Goal: Information Seeking & Learning: Find specific page/section

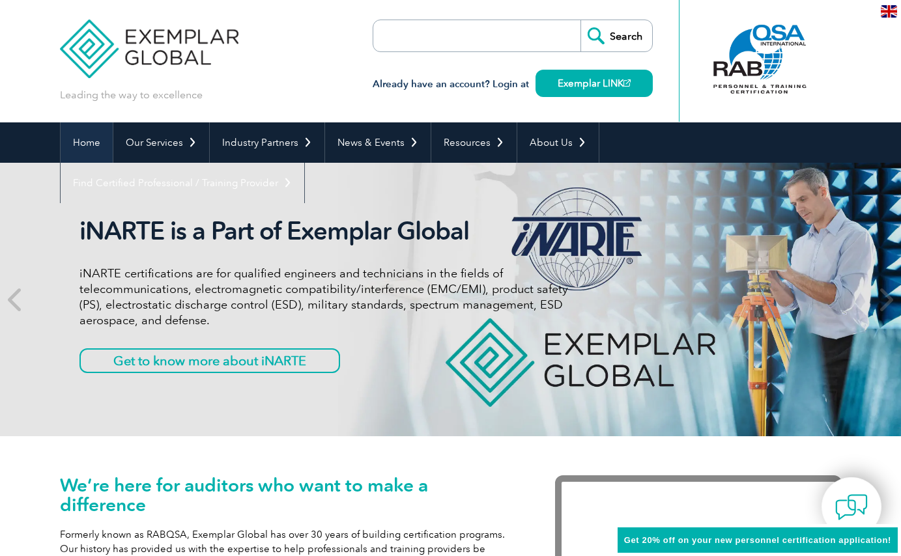
click at [87, 144] on link "Home" at bounding box center [87, 142] width 52 height 40
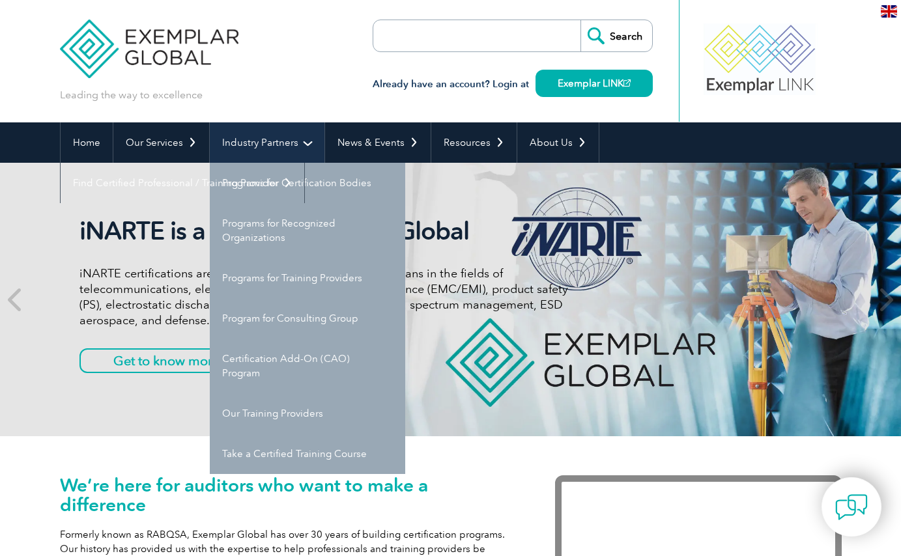
click at [235, 147] on link "Industry Partners" at bounding box center [267, 142] width 115 height 40
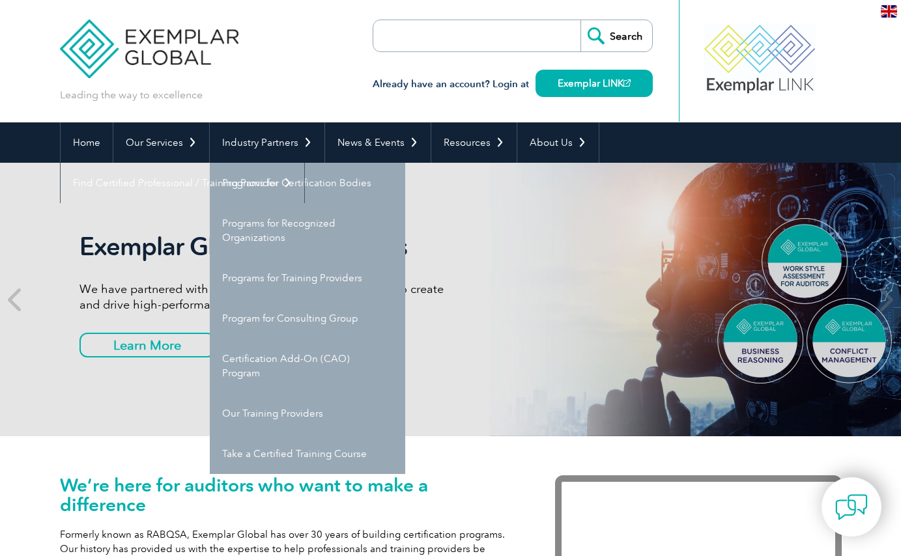
click at [439, 43] on input "search" at bounding box center [448, 35] width 137 height 31
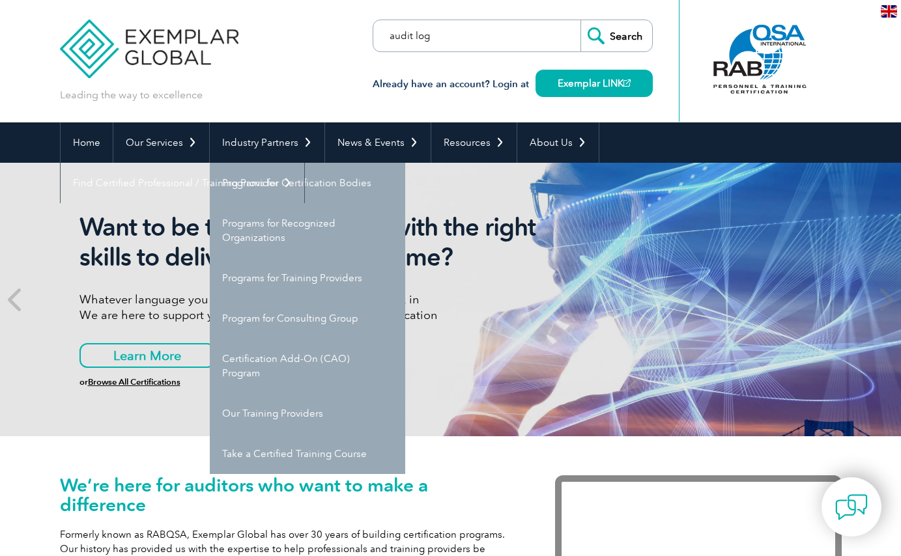
type input "audit log"
click at [580, 20] on input "Search" at bounding box center [616, 35] width 72 height 31
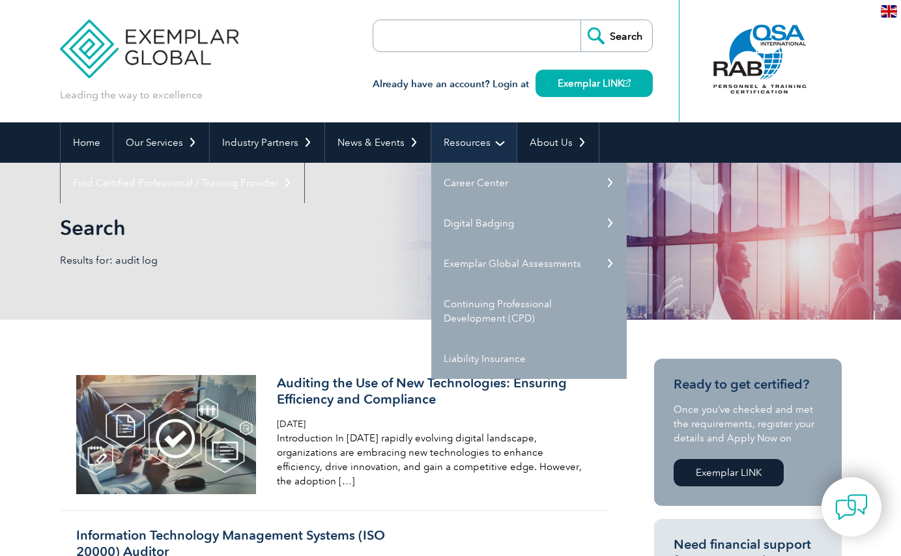
click at [464, 146] on link "Resources" at bounding box center [473, 142] width 85 height 40
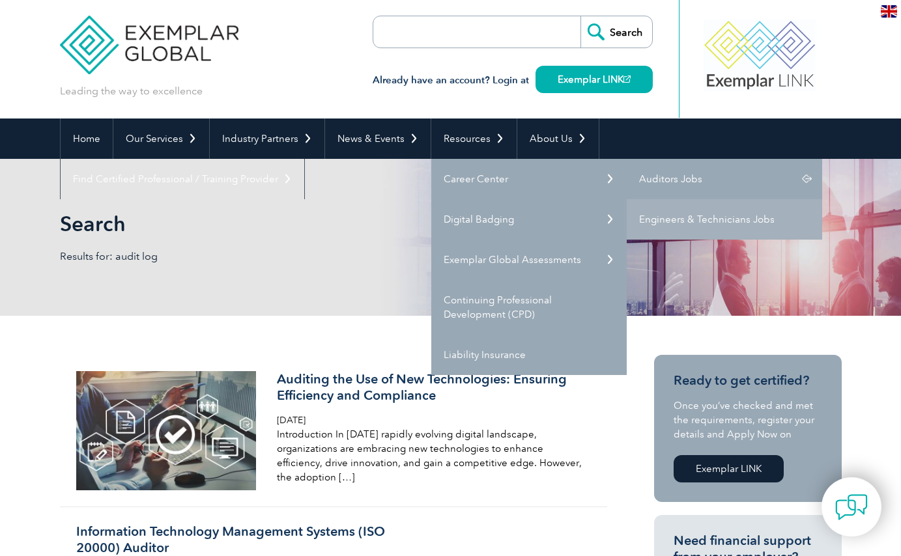
scroll to position [5, 0]
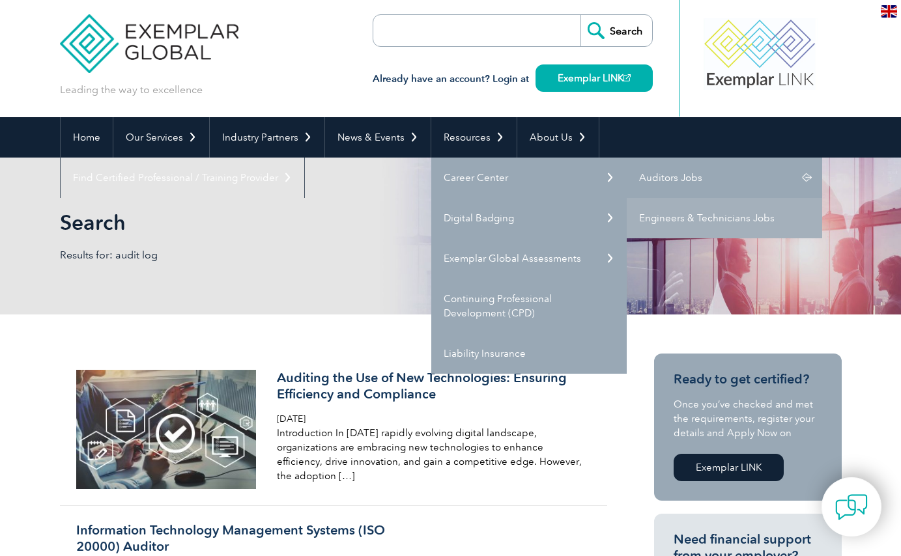
click at [655, 176] on link "Auditors Jobs" at bounding box center [724, 178] width 195 height 40
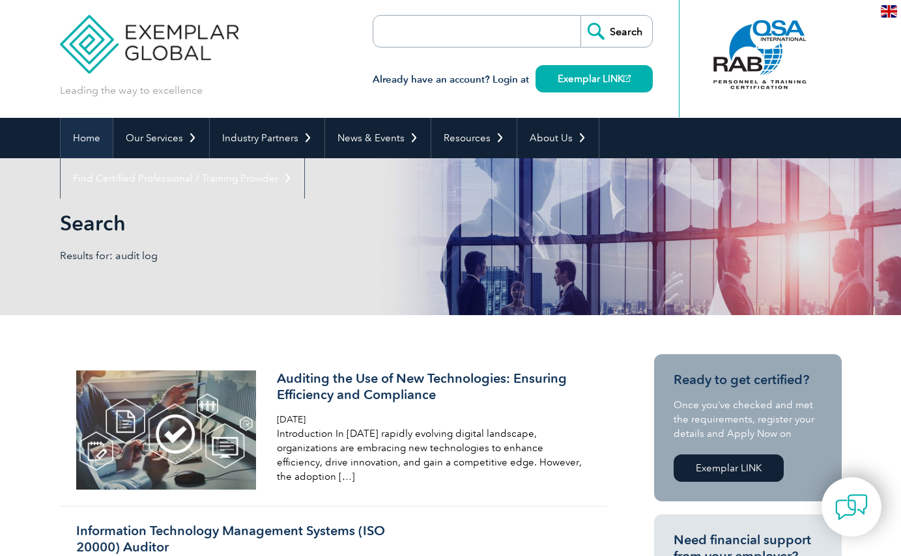
click at [91, 134] on link "Home" at bounding box center [87, 138] width 52 height 40
